Goal: Information Seeking & Learning: Learn about a topic

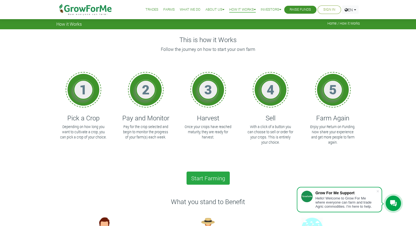
click at [187, 11] on link "What We Do" at bounding box center [190, 10] width 21 height 6
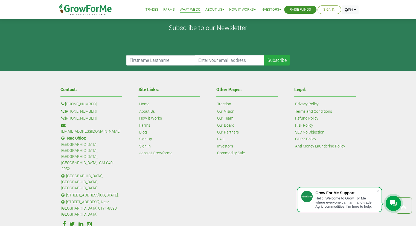
scroll to position [932, 0]
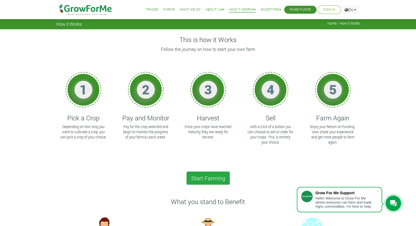
click at [150, 8] on link "Trades" at bounding box center [151, 10] width 13 height 6
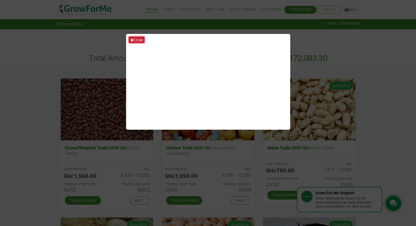
click at [133, 38] on icon at bounding box center [131, 40] width 3 height 4
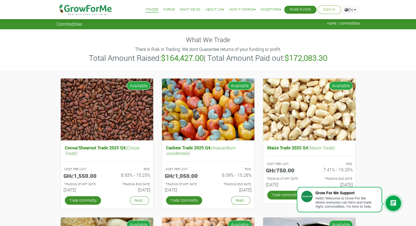
click at [163, 10] on link "Farms" at bounding box center [168, 10] width 11 height 6
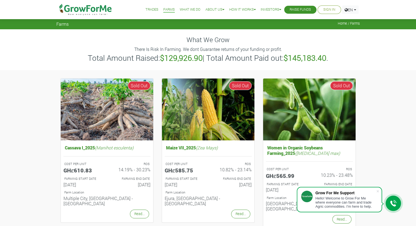
click at [180, 10] on link "What We Do" at bounding box center [190, 10] width 21 height 6
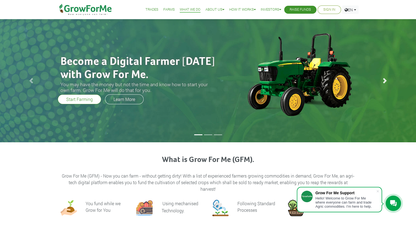
click at [383, 80] on span at bounding box center [384, 80] width 5 height 5
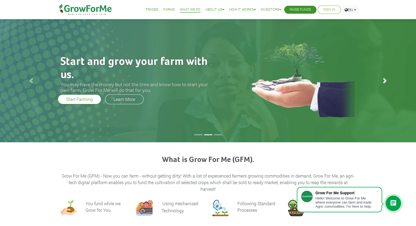
click at [383, 80] on span at bounding box center [384, 80] width 5 height 5
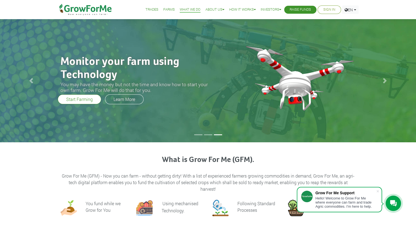
click at [177, 39] on div at bounding box center [143, 30] width 174 height 23
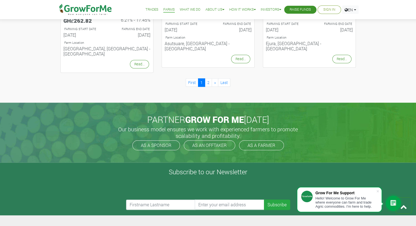
scroll to position [628, 0]
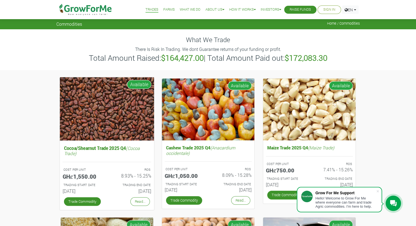
click at [66, 114] on img at bounding box center [107, 108] width 94 height 63
